Goal: Communication & Community: Share content

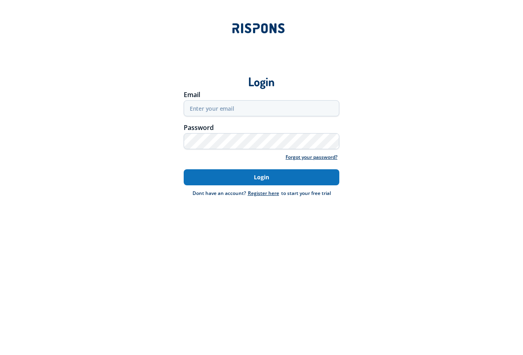
click at [254, 181] on button "Login" at bounding box center [262, 177] width 156 height 16
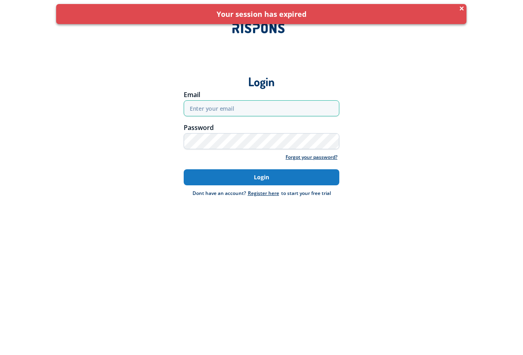
type input "anisoarastefania82@yahoo.com"
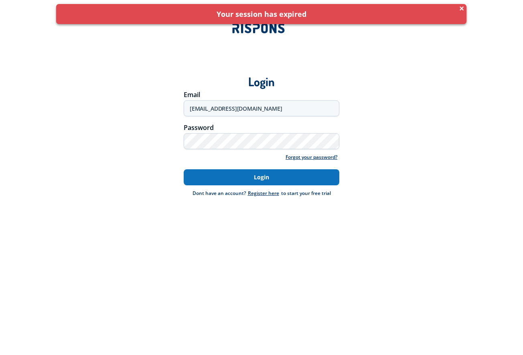
click at [259, 176] on button "Login" at bounding box center [262, 177] width 156 height 16
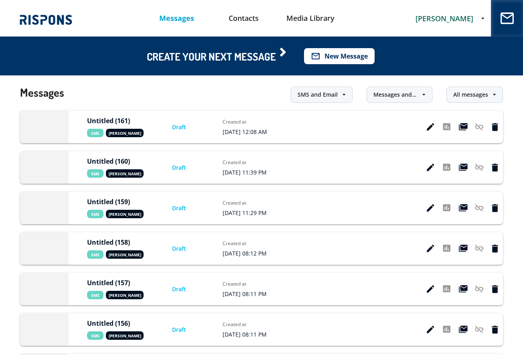
click at [334, 58] on button "mail_outline New Message" at bounding box center [339, 56] width 71 height 16
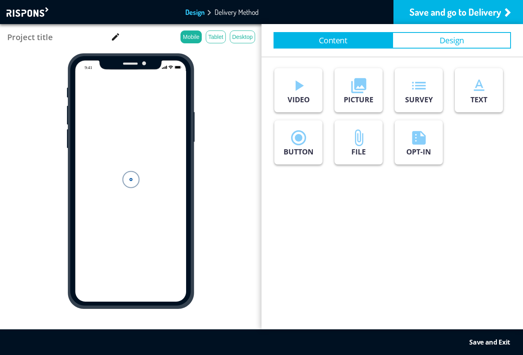
type input "Untitled (162)"
